Goal: Communication & Community: Answer question/provide support

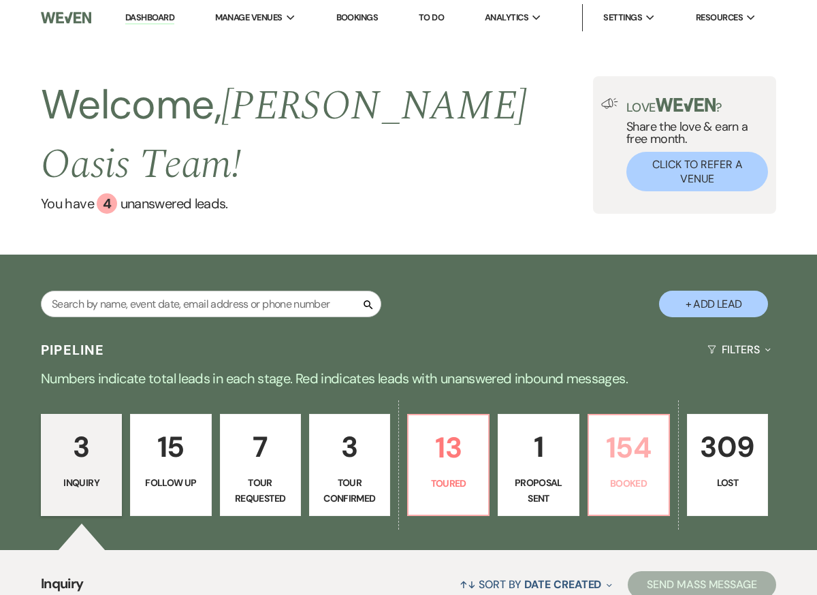
click at [629, 460] on p "154" at bounding box center [628, 448] width 63 height 46
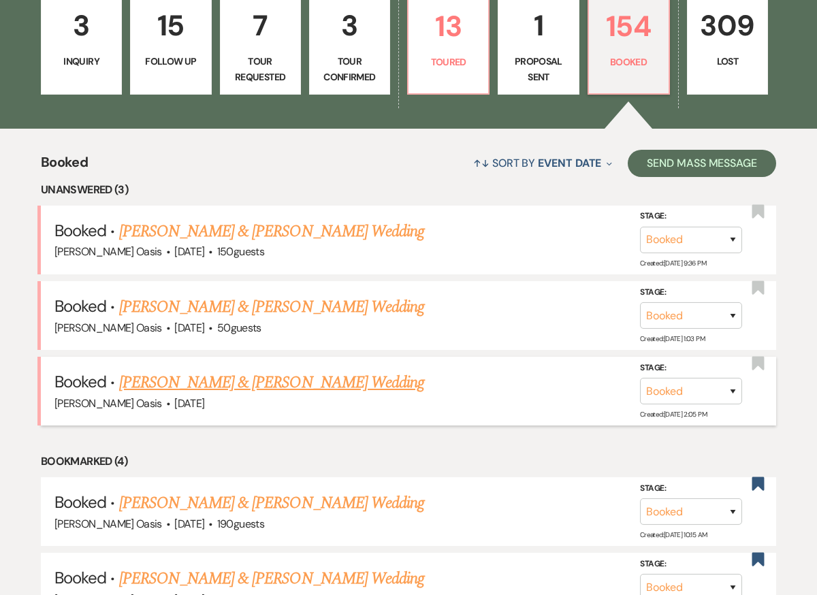
scroll to position [422, 0]
click at [209, 378] on link "[PERSON_NAME] & [PERSON_NAME] Wedding" at bounding box center [271, 381] width 305 height 24
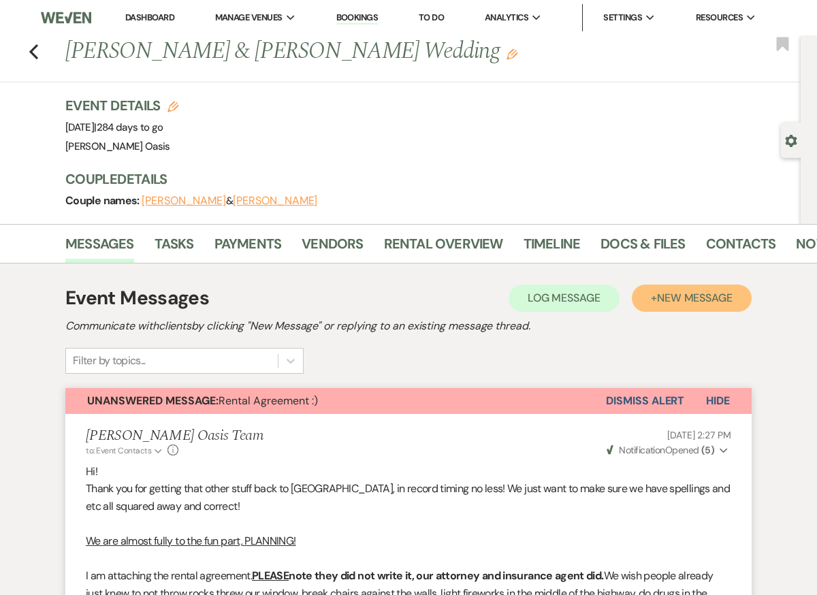
click at [677, 304] on span "New Message" at bounding box center [695, 298] width 76 height 14
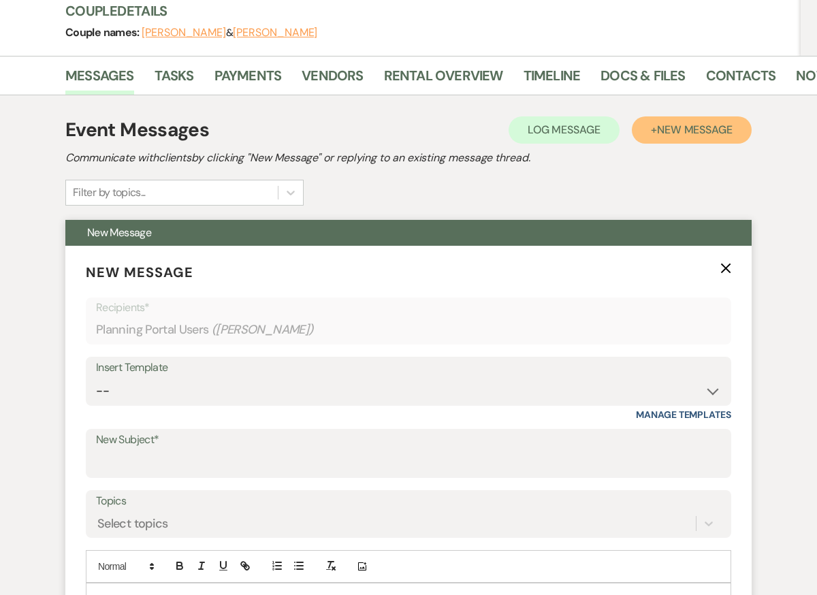
scroll to position [171, 0]
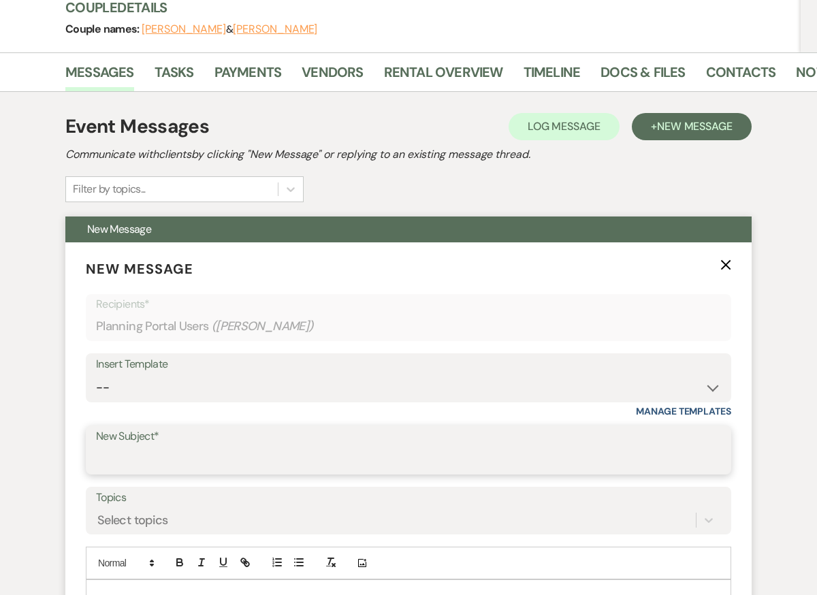
click at [325, 450] on input "New Subject*" at bounding box center [408, 459] width 625 height 27
type input "I"
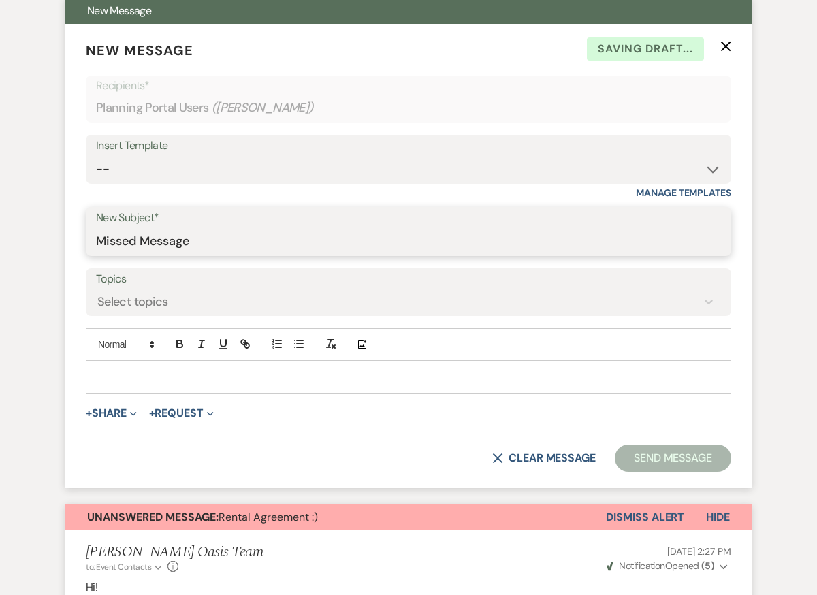
scroll to position [394, 0]
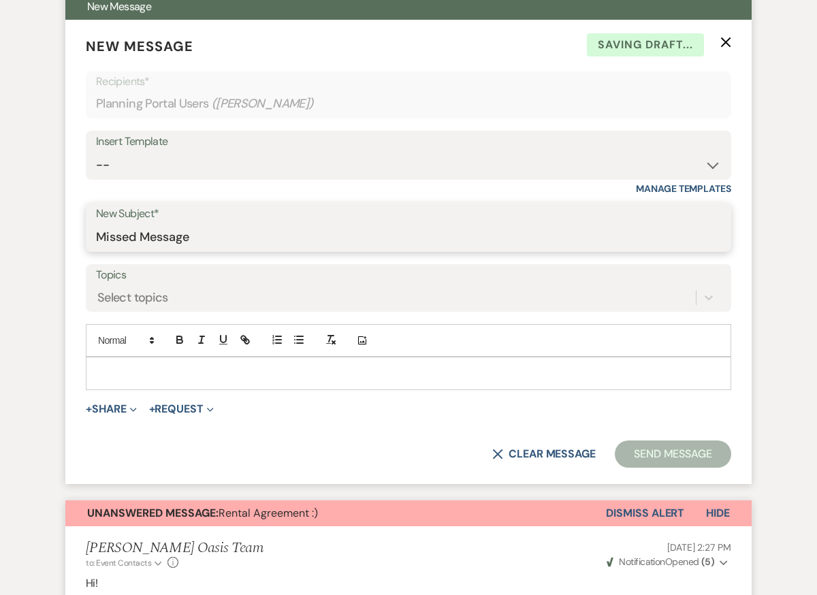
type input "Missed Message"
click at [295, 380] on p at bounding box center [408, 372] width 623 height 15
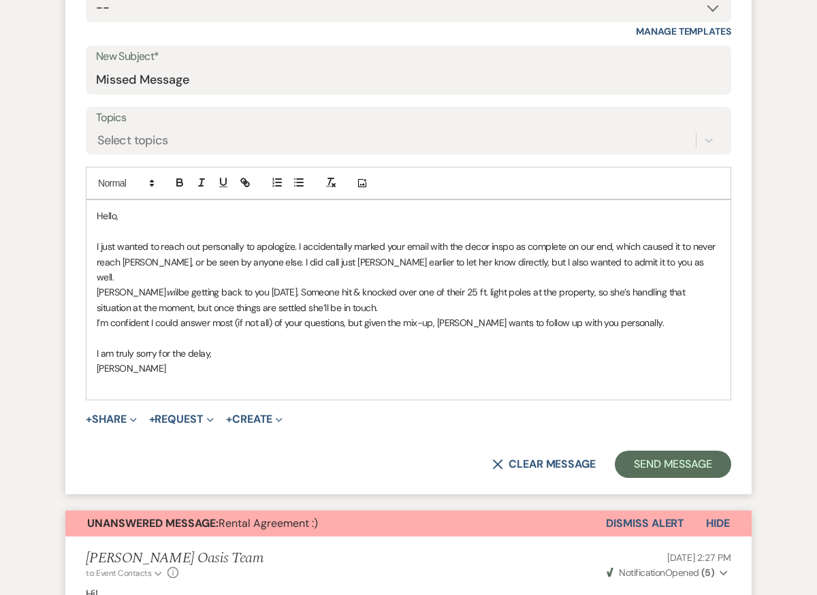
scroll to position [550, 0]
drag, startPoint x: 525, startPoint y: 246, endPoint x: 433, endPoint y: 242, distance: 92.6
click at [433, 242] on span "I just wanted to reach out personally to apologize. I accidentally marked your …" at bounding box center [407, 262] width 621 height 43
click at [244, 244] on span "I just wanted to reach out personally to apologize. I accidentally marked your …" at bounding box center [401, 262] width 609 height 43
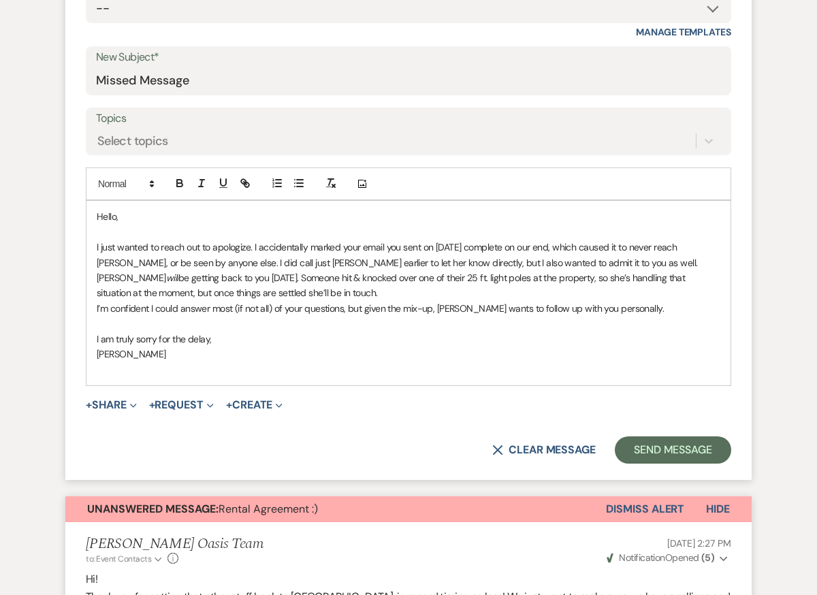
click at [289, 259] on span "I just wanted to reach out to apologize. I accidentally marked your email you s…" at bounding box center [397, 254] width 600 height 27
drag, startPoint x: 144, startPoint y: 276, endPoint x: 127, endPoint y: 276, distance: 16.3
click at [127, 276] on p "[PERSON_NAME] will be getting back to you [DATE]. Someone hit & knocked over on…" at bounding box center [408, 285] width 623 height 31
click at [201, 178] on icon "button" at bounding box center [201, 183] width 12 height 12
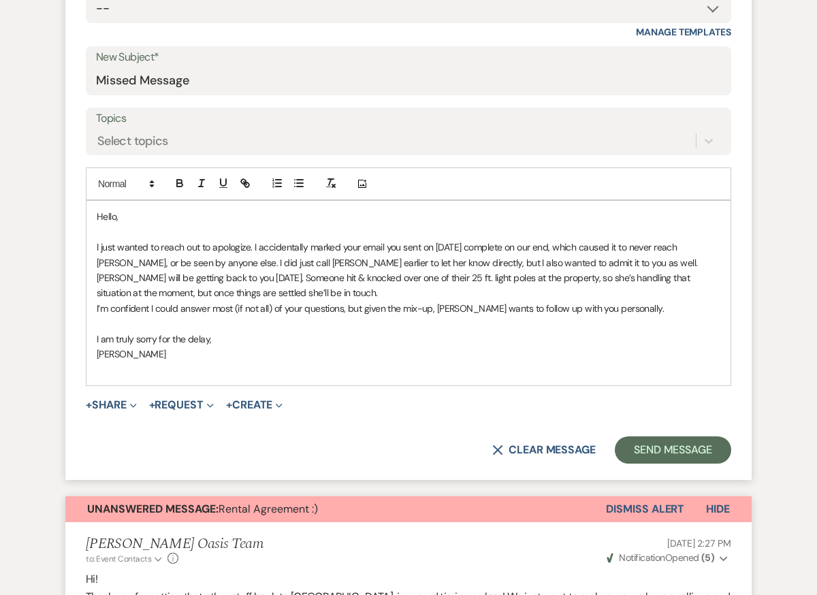
click at [207, 304] on p "I’m confident I could answer most (if not all) of your questions, but given the…" at bounding box center [408, 308] width 623 height 15
click at [655, 258] on p "I just wanted to reach out to apologize. I accidentally marked your email you s…" at bounding box center [408, 255] width 623 height 31
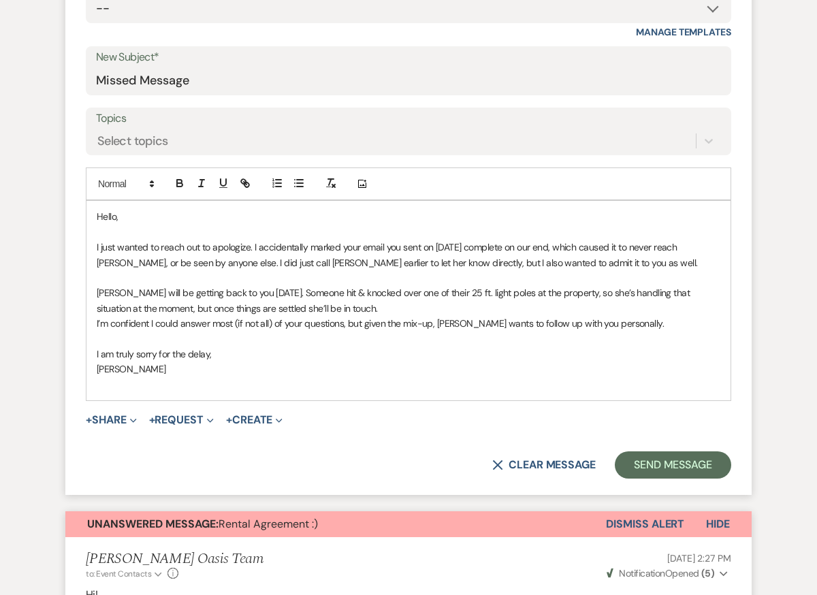
click at [356, 278] on p "﻿" at bounding box center [408, 277] width 623 height 15
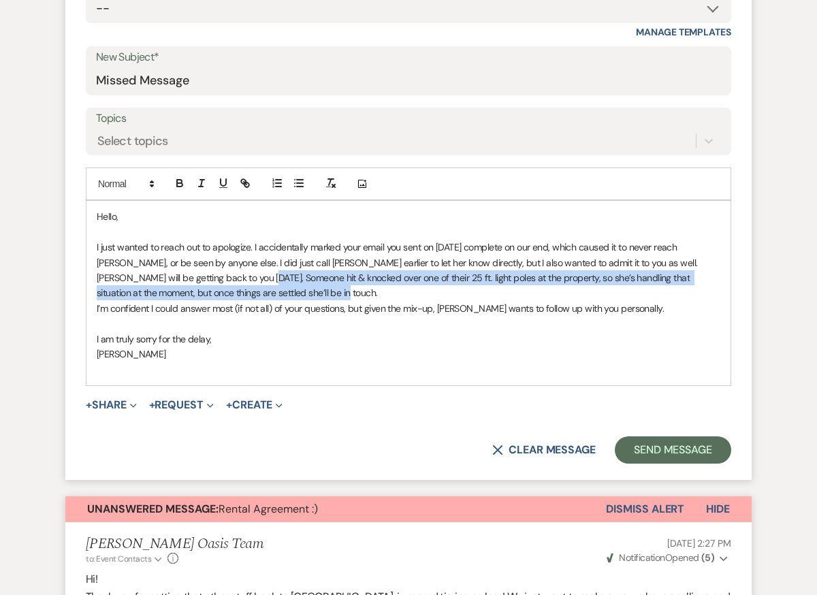
drag, startPoint x: 322, startPoint y: 289, endPoint x: 263, endPoint y: 275, distance: 60.2
click at [263, 275] on p "[PERSON_NAME] will be getting back to you [DATE]. Someone hit & knocked over on…" at bounding box center [408, 285] width 623 height 31
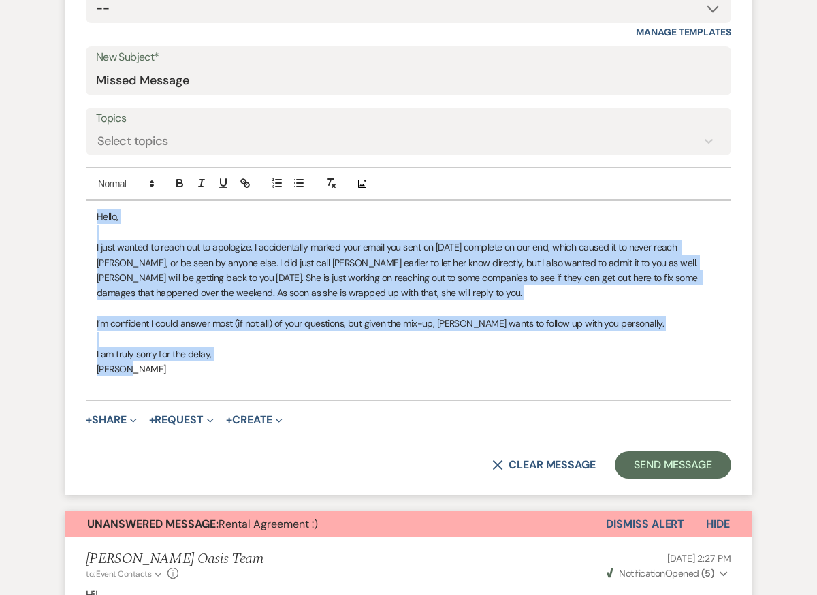
drag, startPoint x: 132, startPoint y: 374, endPoint x: 88, endPoint y: 220, distance: 160.0
click at [88, 221] on div "Hello, I just wanted to reach out to apologize. I accidentally marked your emai…" at bounding box center [408, 300] width 644 height 199
copy div "Hello, I just wanted to reach out to apologize. I accidentally marked your emai…"
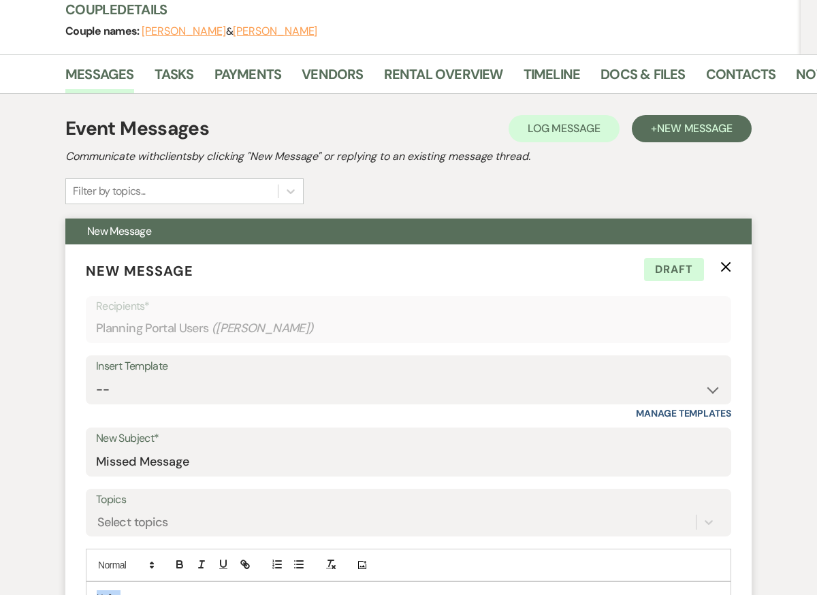
scroll to position [0, 0]
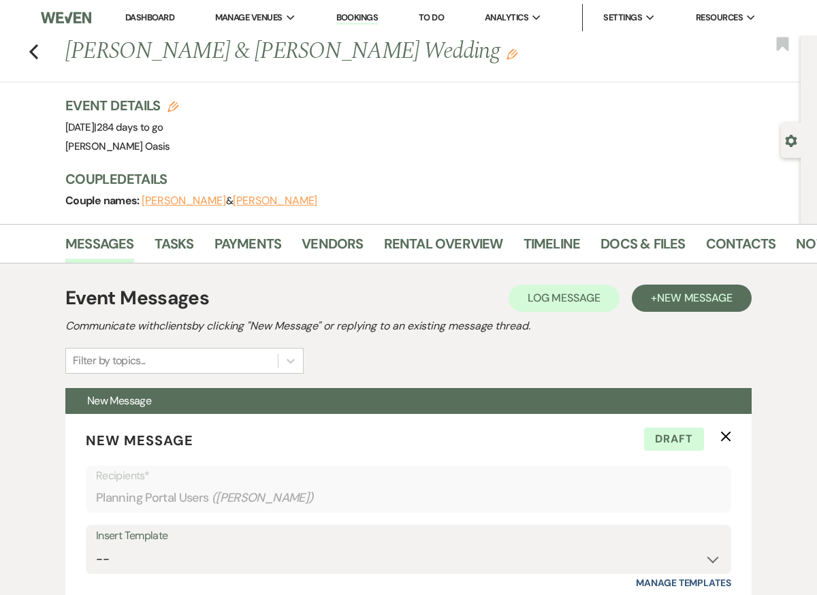
click at [157, 19] on link "Dashboard" at bounding box center [149, 18] width 49 height 12
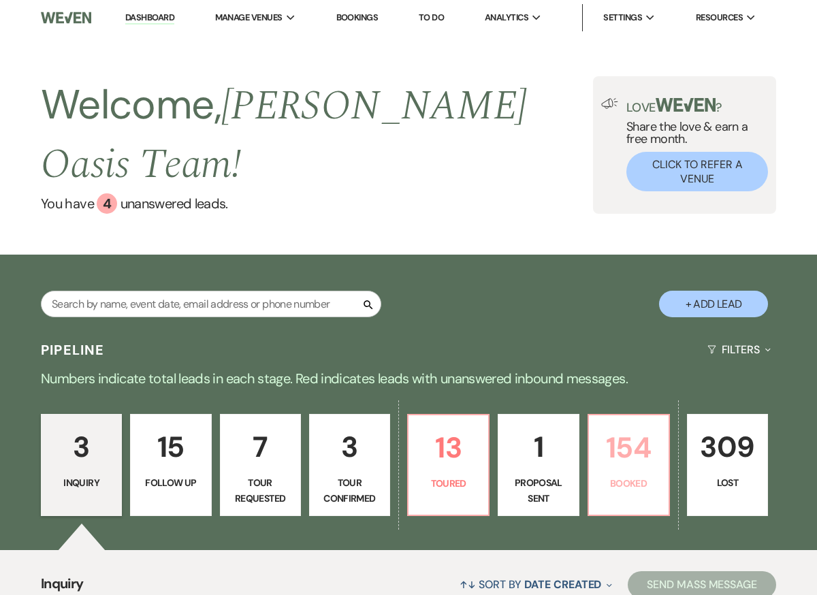
click at [608, 481] on p "Booked" at bounding box center [628, 483] width 63 height 15
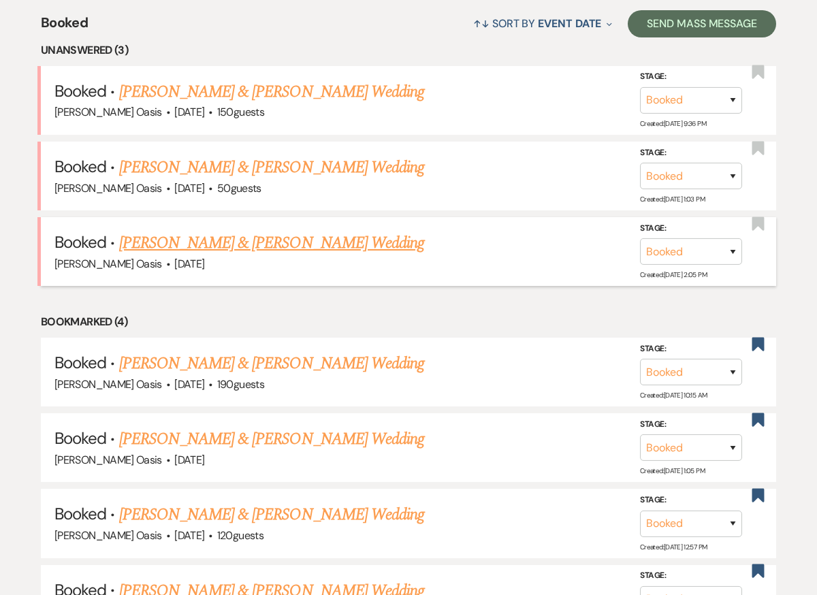
scroll to position [559, 0]
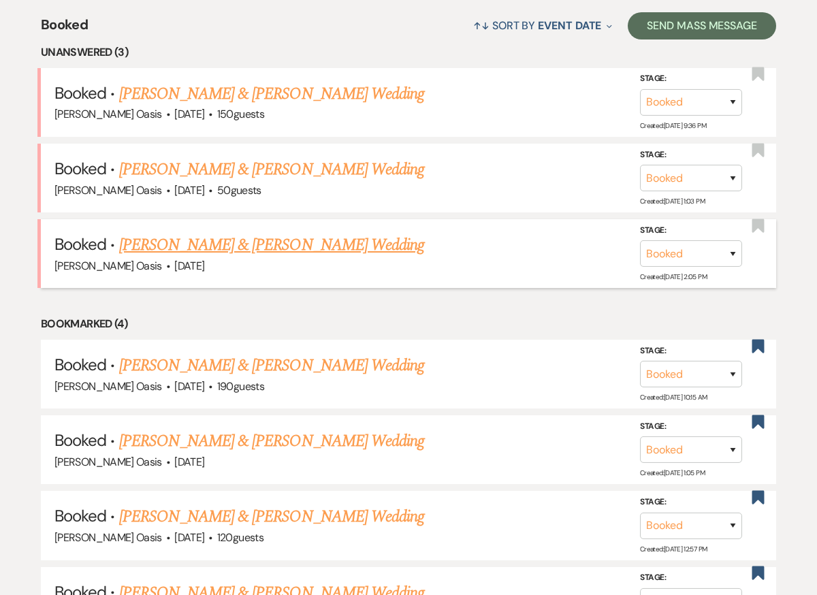
click at [350, 251] on link "[PERSON_NAME] & [PERSON_NAME] Wedding" at bounding box center [271, 245] width 305 height 24
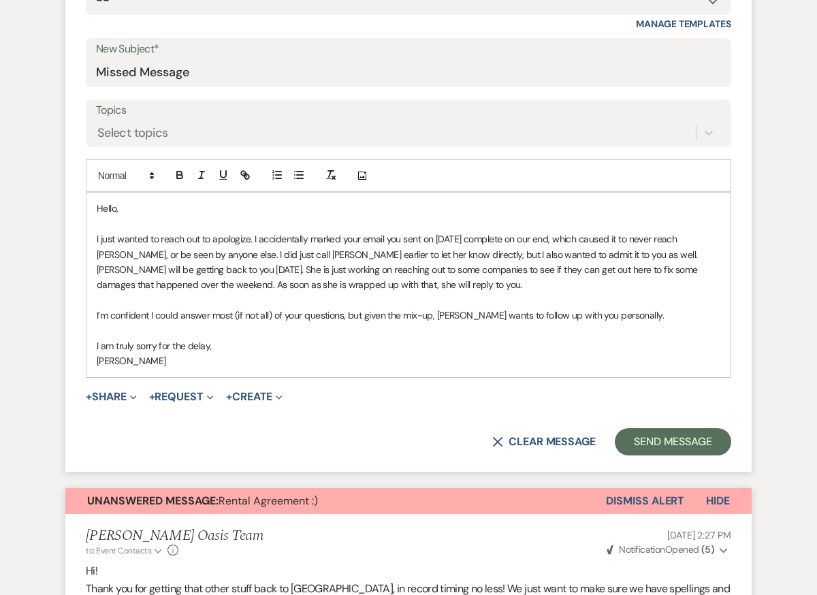
scroll to position [531, 0]
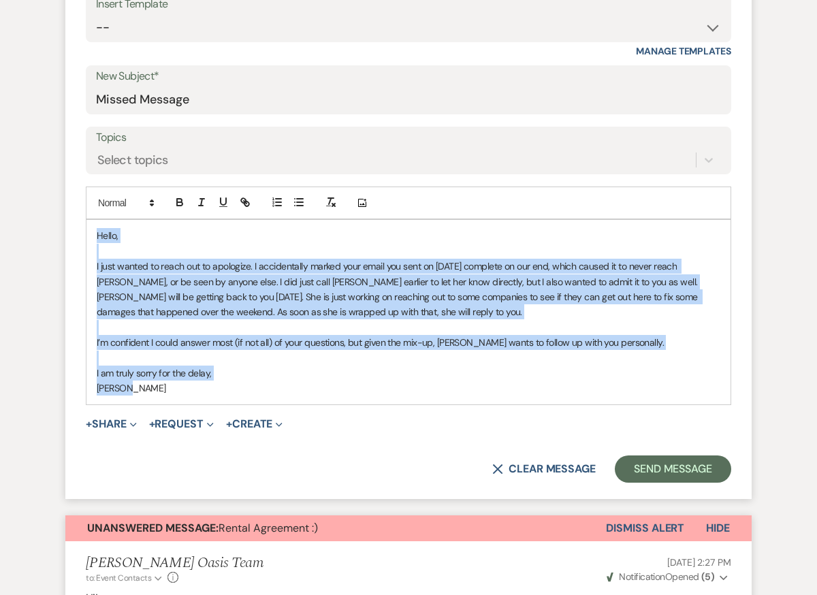
drag, startPoint x: 137, startPoint y: 382, endPoint x: 77, endPoint y: 210, distance: 182.3
click at [77, 210] on form "New Message X Saving draft... Recipients* Planning Portal Users ( [PERSON_NAME]…" at bounding box center [408, 190] width 686 height 616
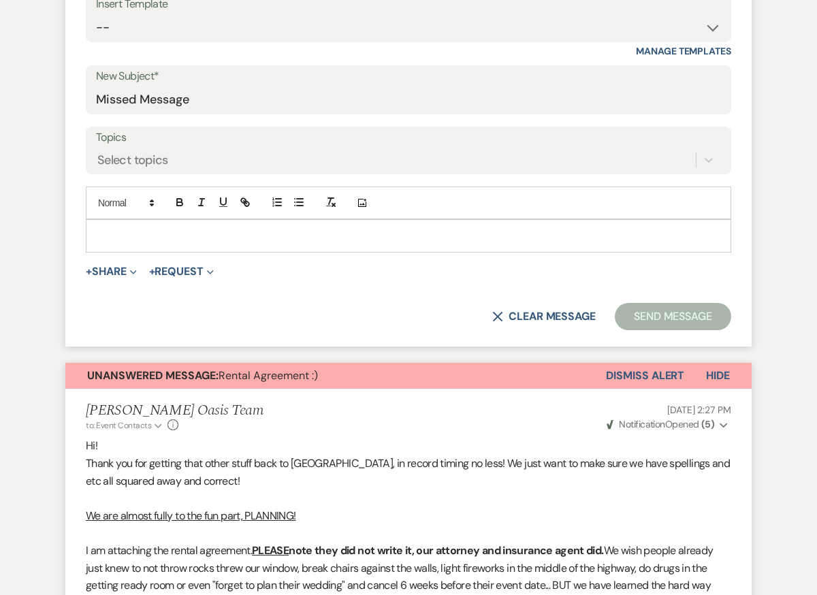
paste div
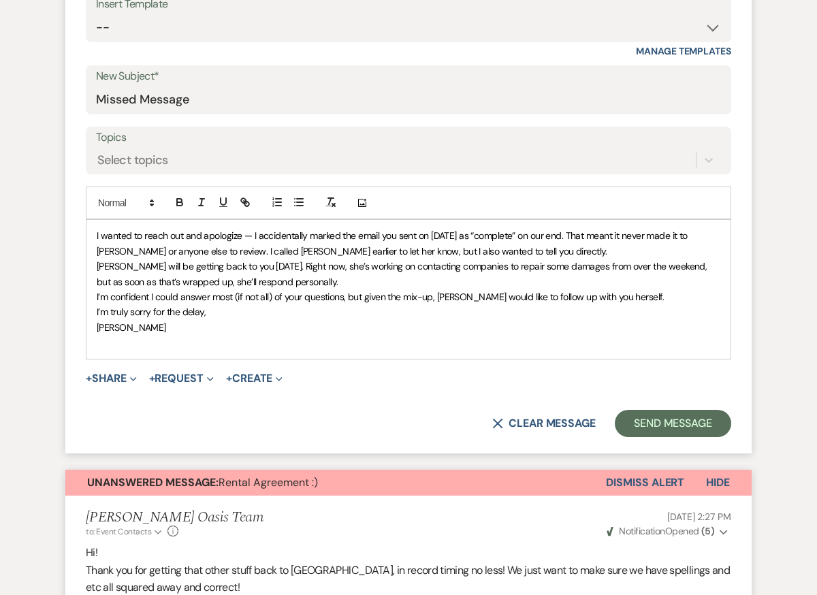
click at [94, 231] on div "I wanted to reach out and apologize — I accidentally marked the email you sent …" at bounding box center [408, 289] width 644 height 138
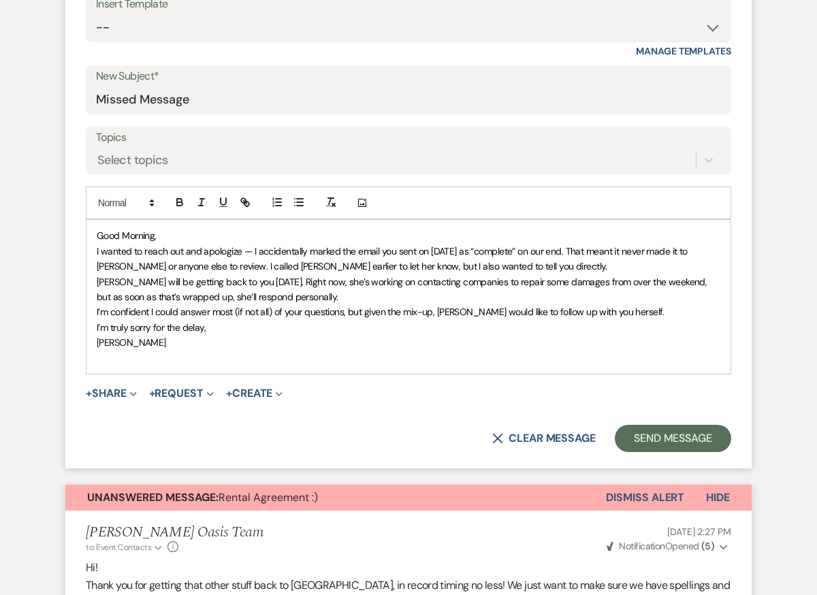
click at [249, 249] on span "﻿ I wanted to reach out and apologize — I accidentally marked the email you sen…" at bounding box center [393, 258] width 593 height 27
click at [531, 276] on span "[PERSON_NAME] will be getting back to you [DATE]. Right now, she’s working on c…" at bounding box center [403, 289] width 612 height 27
click at [532, 264] on p "I wanted to reach out and apologize. I accidentally marked the email you sent o…" at bounding box center [408, 259] width 623 height 31
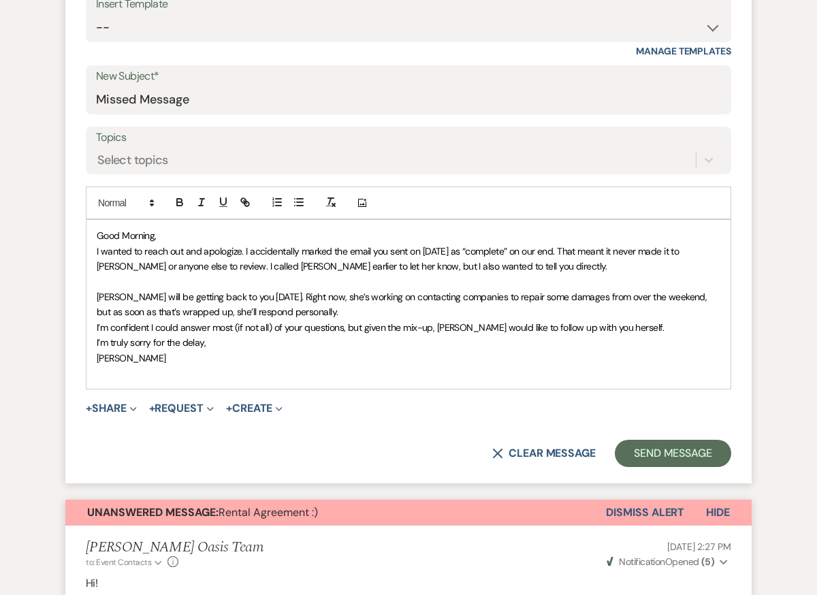
click at [369, 303] on p "[PERSON_NAME] will be getting back to you [DATE]. Right now, she’s working on c…" at bounding box center [408, 304] width 623 height 31
click at [315, 306] on p "[PERSON_NAME] will be getting back to you [DATE]. Right now, she’s working on c…" at bounding box center [408, 304] width 623 height 31
click at [314, 286] on p at bounding box center [408, 281] width 623 height 15
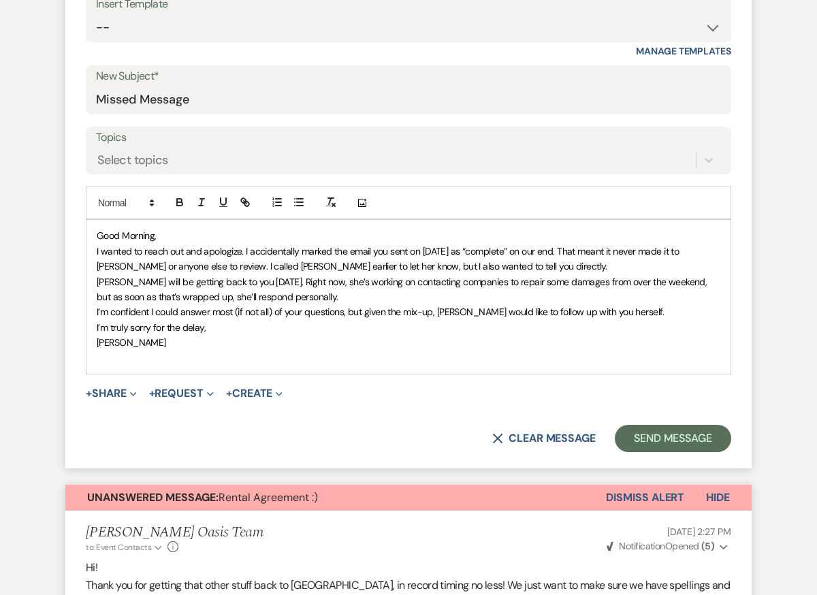
click at [645, 311] on p "I’m confident I could answer most (if not all) of your questions, but given the…" at bounding box center [408, 311] width 623 height 15
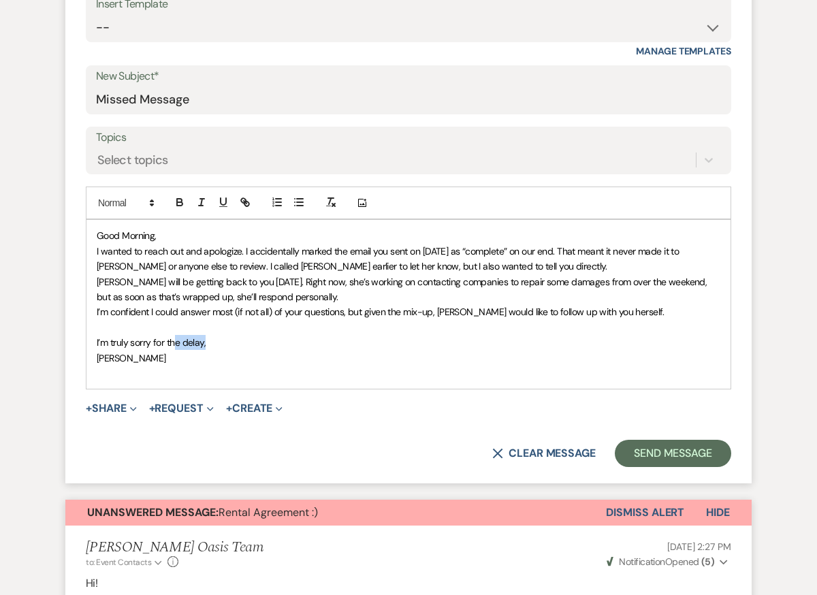
drag, startPoint x: 216, startPoint y: 343, endPoint x: 174, endPoint y: 343, distance: 42.2
click at [174, 343] on p "I’m truly sorry for the delay," at bounding box center [408, 342] width 623 height 15
drag, startPoint x: 222, startPoint y: 343, endPoint x: 172, endPoint y: 342, distance: 49.7
click at [172, 342] on p "I’m truly sorry for this oversite" at bounding box center [408, 342] width 623 height 15
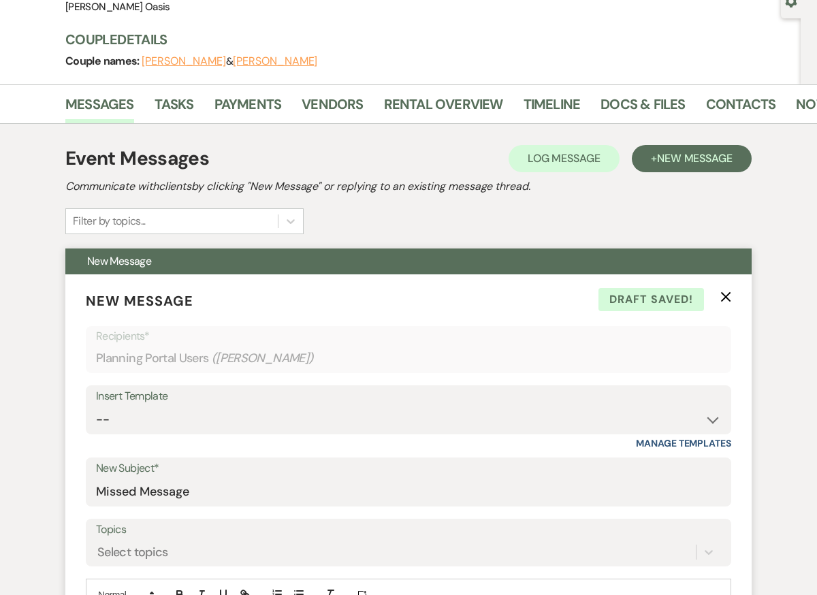
scroll to position [0, 0]
